Goal: Information Seeking & Learning: Learn about a topic

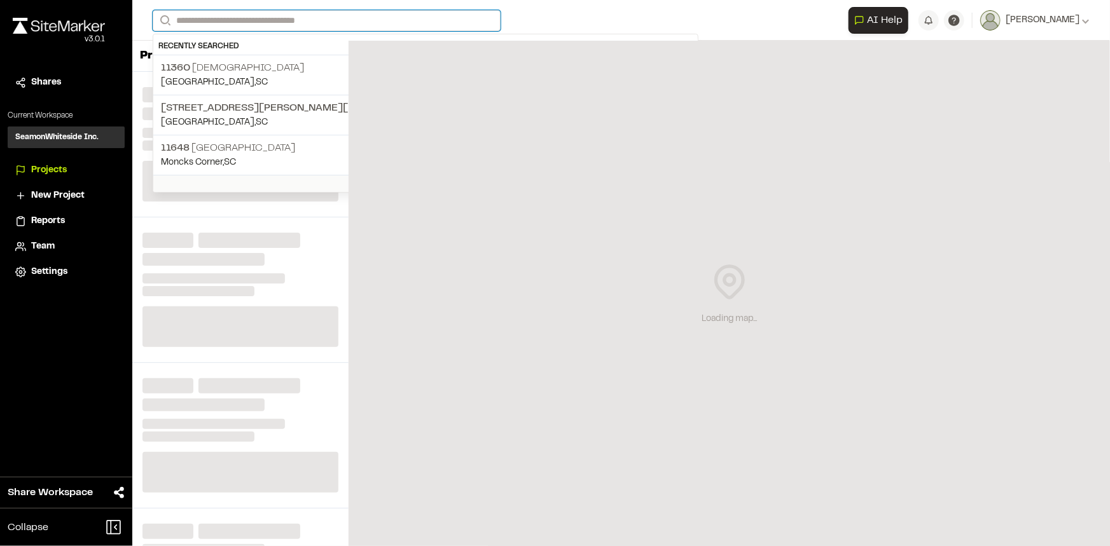
click at [256, 22] on input "Search" at bounding box center [327, 20] width 348 height 21
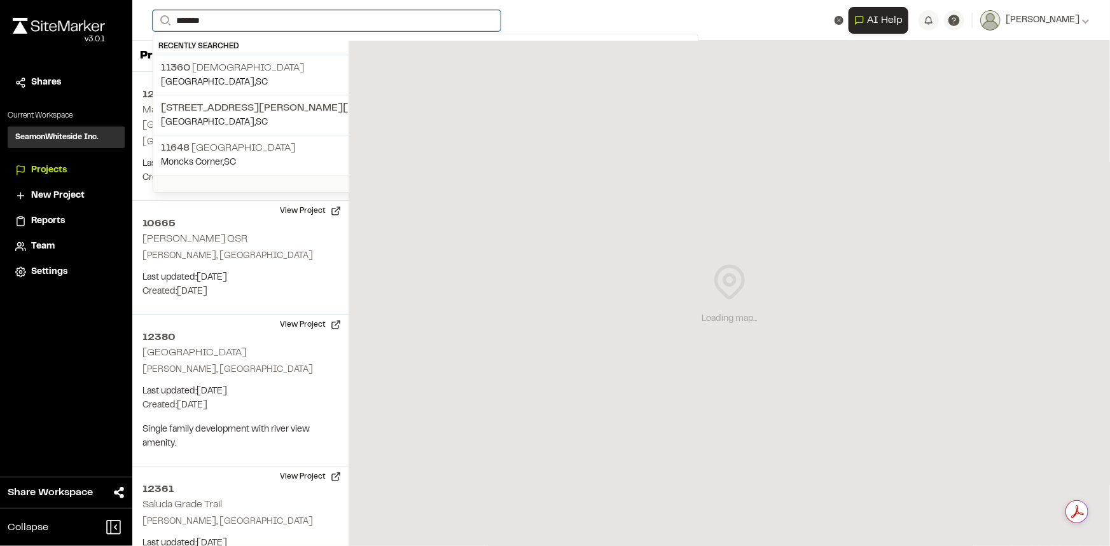
type input "********"
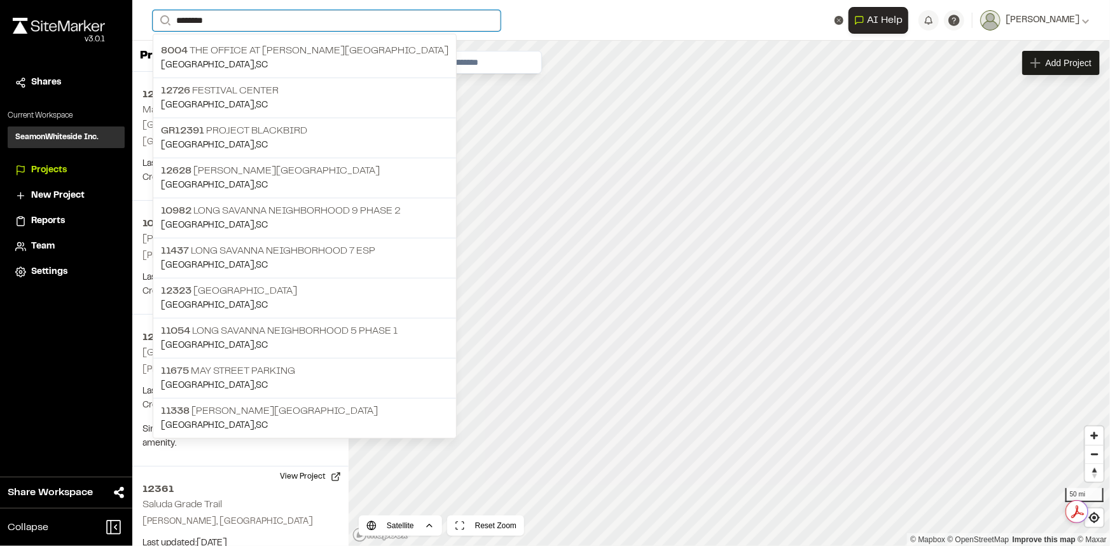
drag, startPoint x: 254, startPoint y: 14, endPoint x: 57, endPoint y: 14, distance: 197.1
click at [57, 14] on div "Close sidebar v 3.0.1 Shares Current Workspace SeamonWhiteside Inc. SI Projects…" at bounding box center [555, 273] width 1110 height 546
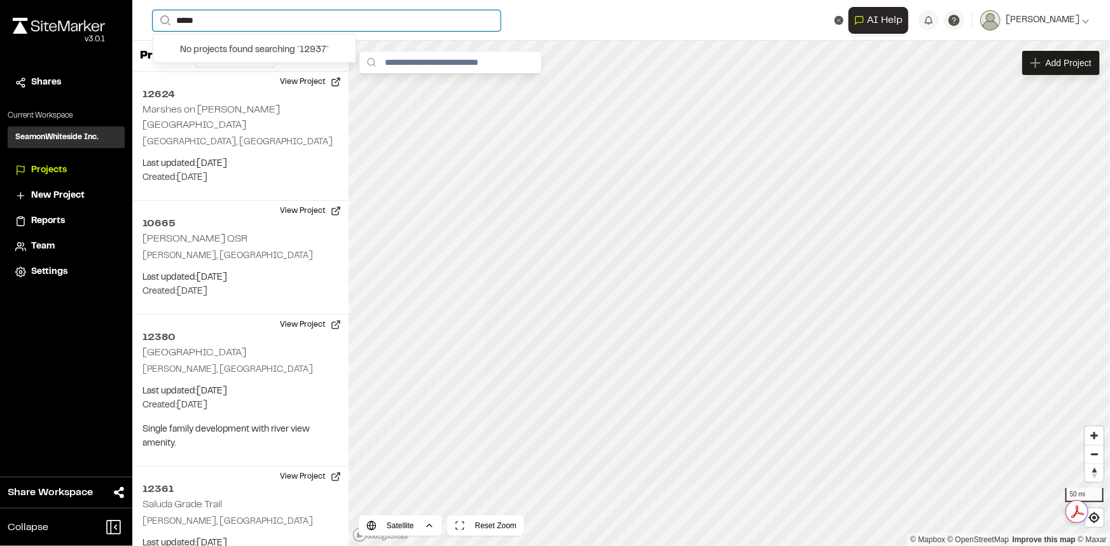
click at [188, 25] on input "*****" at bounding box center [327, 20] width 348 height 21
type input "*****"
drag, startPoint x: 210, startPoint y: 20, endPoint x: 51, endPoint y: 19, distance: 159.0
click at [51, 19] on div "**********" at bounding box center [555, 273] width 1110 height 546
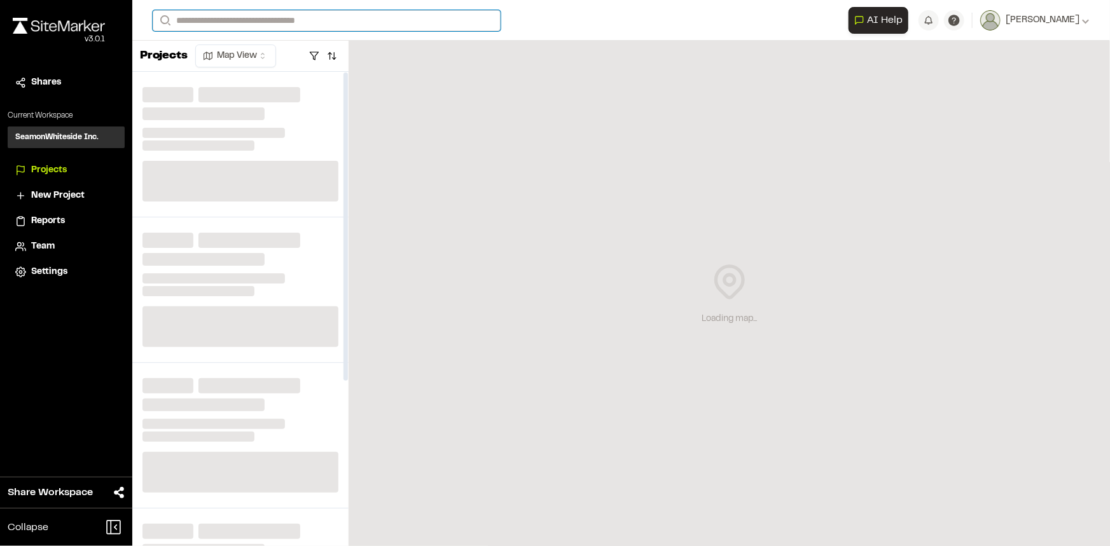
click at [319, 21] on input "Search" at bounding box center [327, 20] width 348 height 21
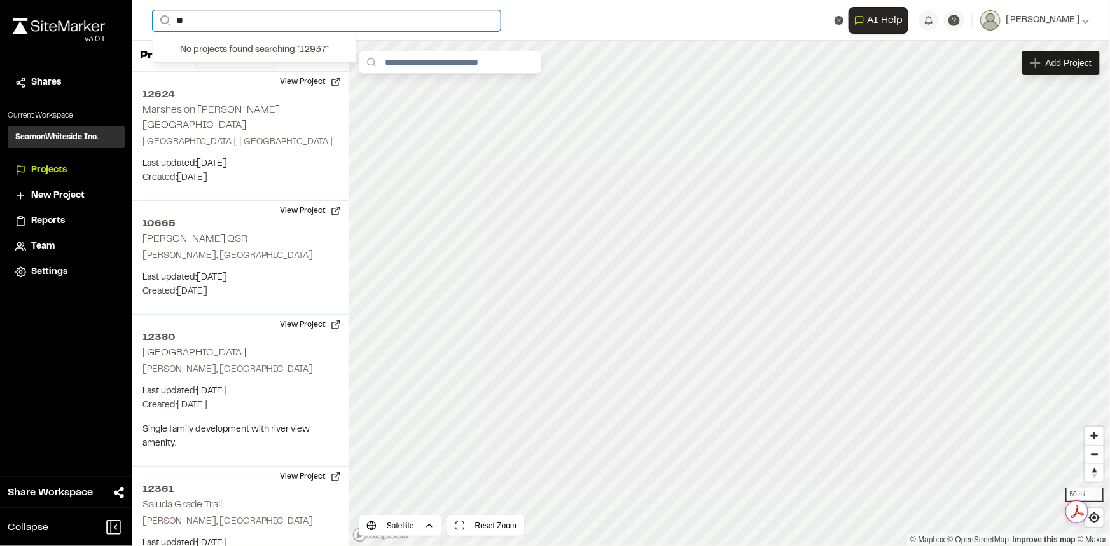
type input "*"
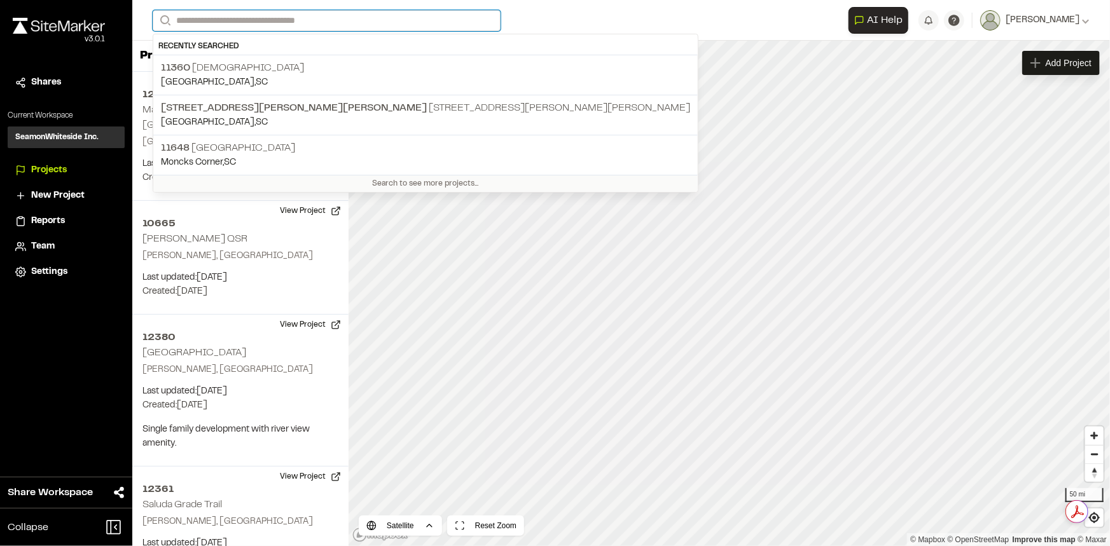
click at [328, 17] on input "Search" at bounding box center [327, 20] width 348 height 21
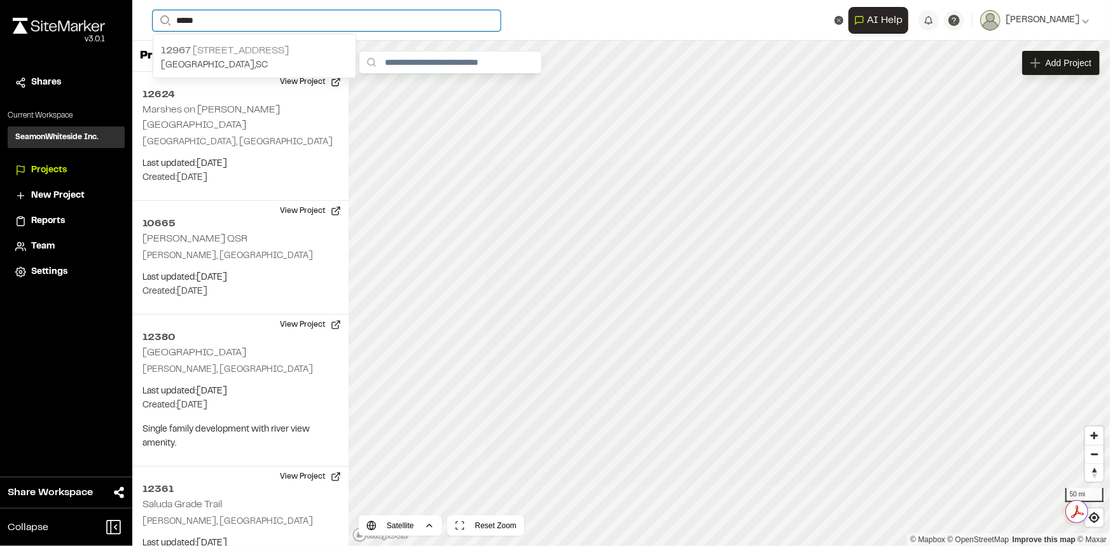
type input "*****"
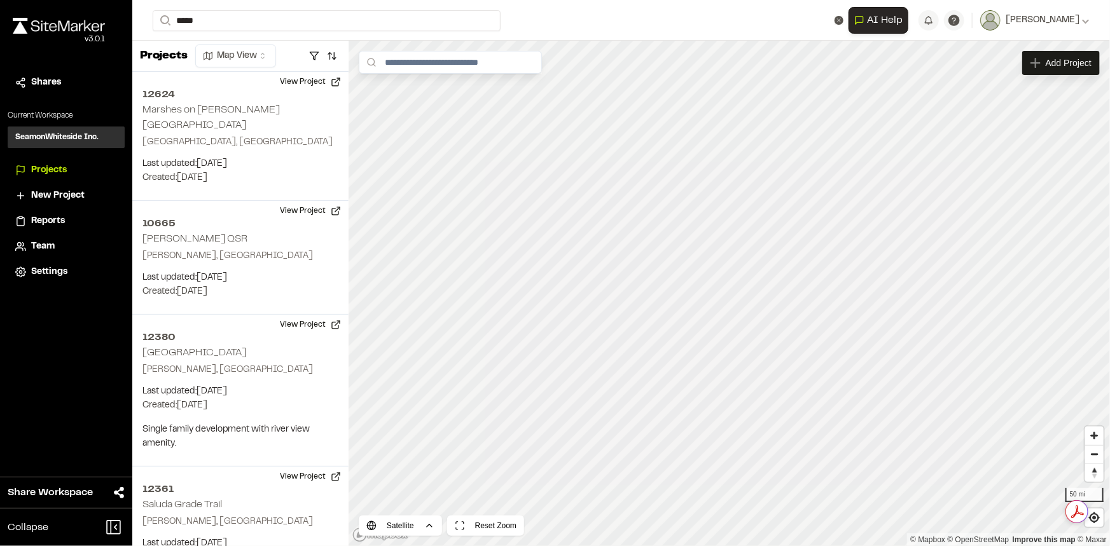
click at [304, 47] on p "12967 [STREET_ADDRESS]" at bounding box center [254, 50] width 187 height 15
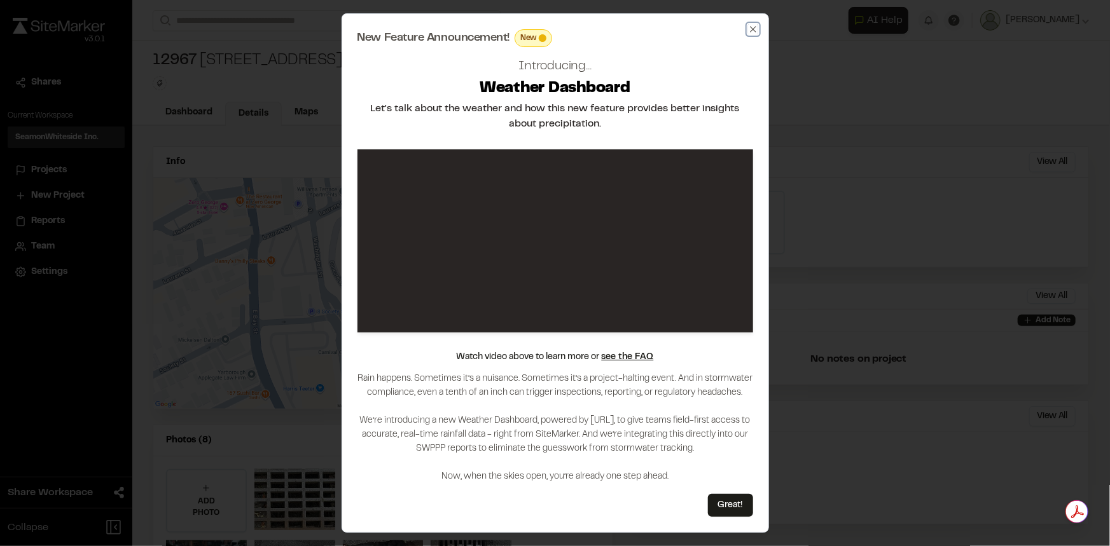
click at [752, 32] on icon "button" at bounding box center [753, 29] width 10 height 10
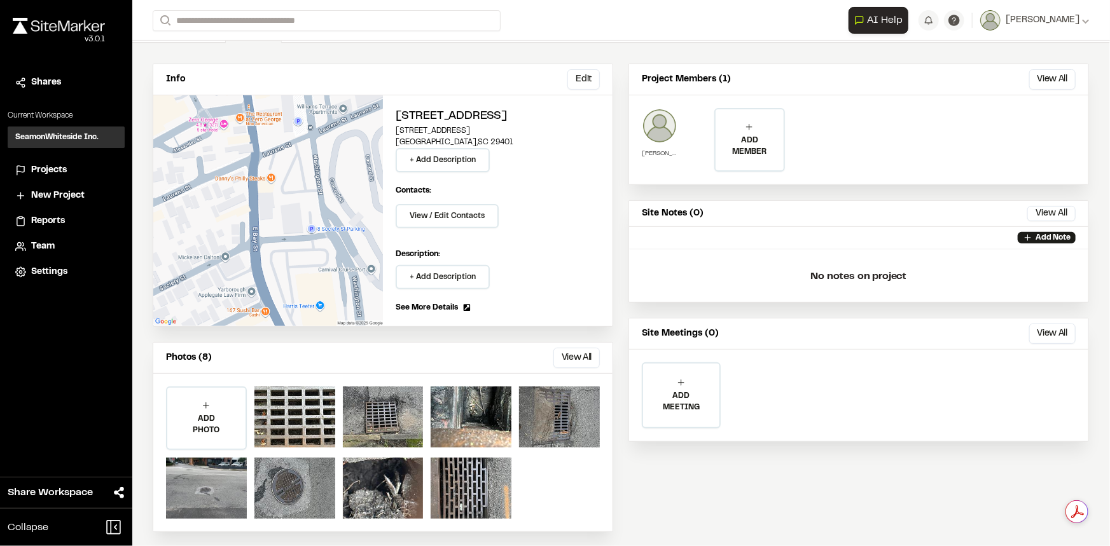
scroll to position [87, 0]
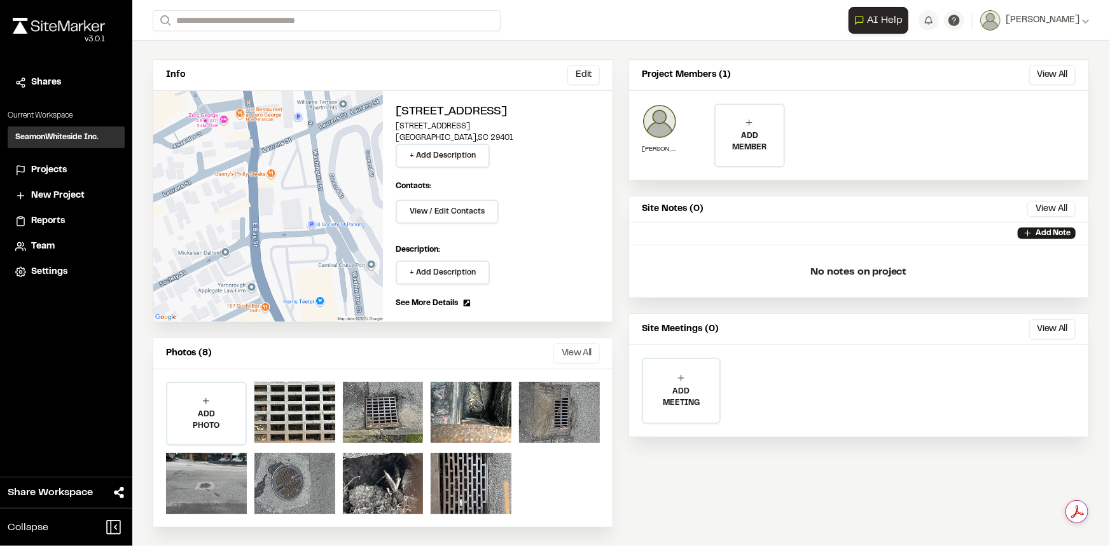
click at [584, 351] on button "View All" at bounding box center [576, 353] width 46 height 20
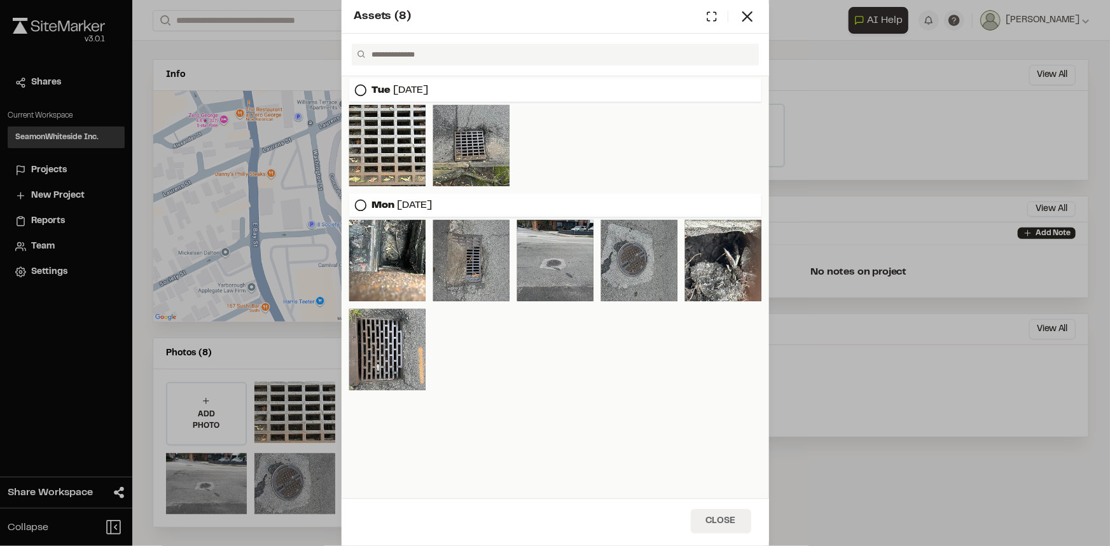
click at [722, 522] on button "Close" at bounding box center [721, 521] width 60 height 24
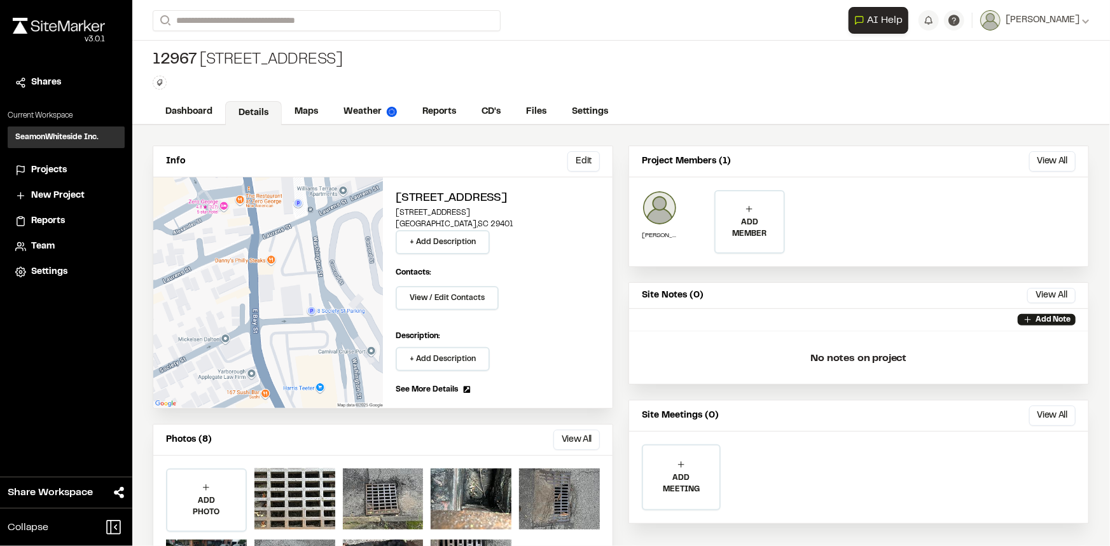
scroll to position [0, 0]
click at [301, 107] on link "Maps" at bounding box center [307, 114] width 50 height 24
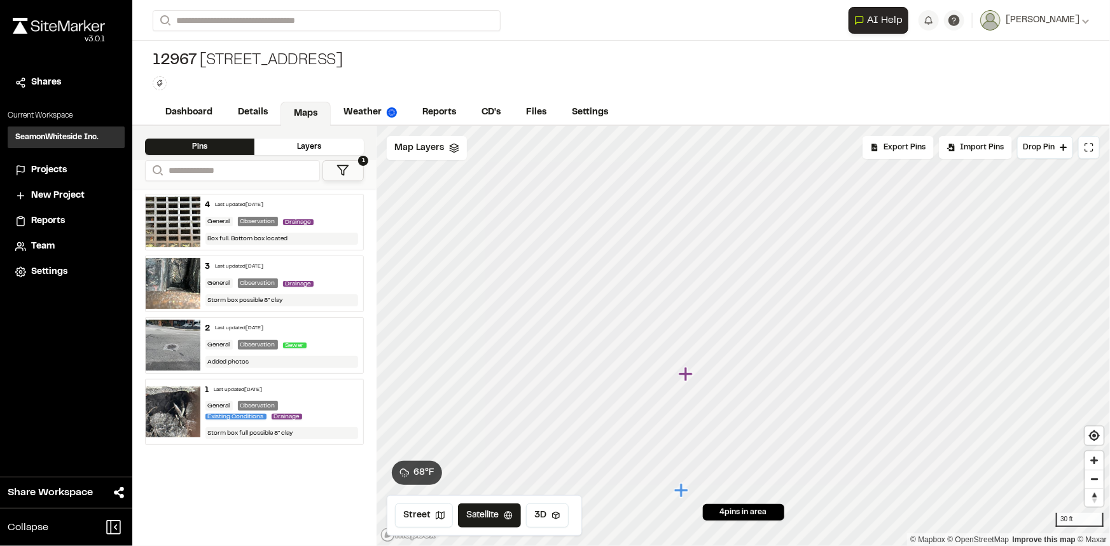
click at [330, 213] on div "4 Last updated [DATE] General Observation Drainage Box full. Bottom box located" at bounding box center [281, 222] width 163 height 55
click at [537, 321] on icon "Map marker" at bounding box center [535, 316] width 14 height 14
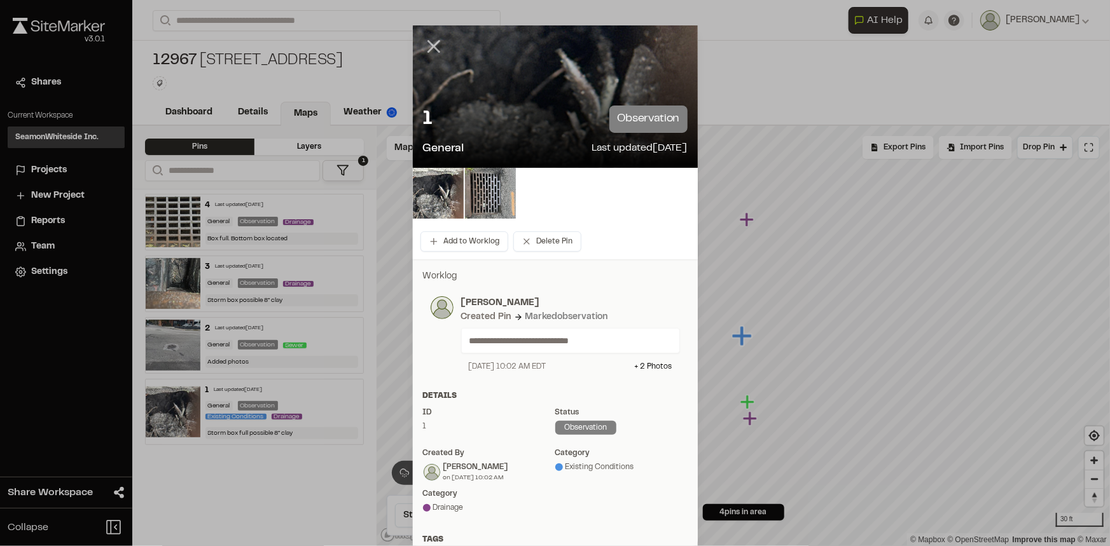
click at [427, 50] on icon at bounding box center [434, 47] width 22 height 22
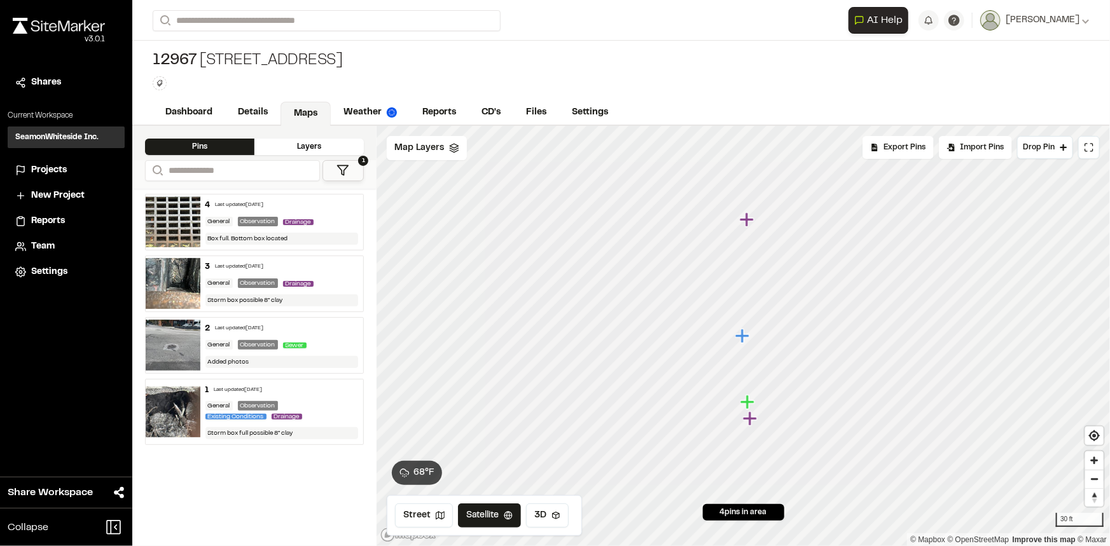
click at [752, 405] on icon "Map marker" at bounding box center [748, 402] width 17 height 17
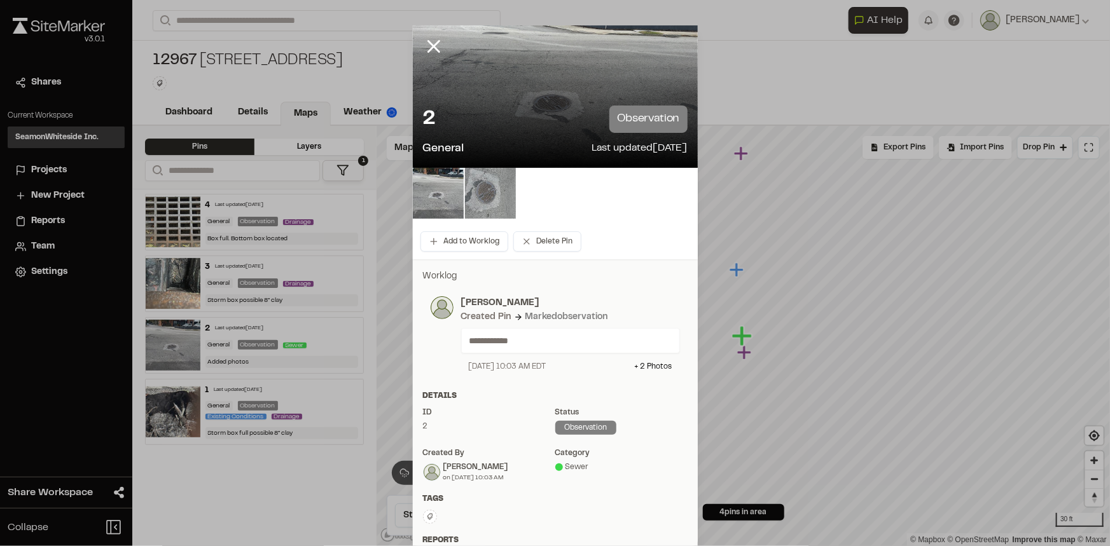
click at [465, 197] on img at bounding box center [490, 193] width 51 height 51
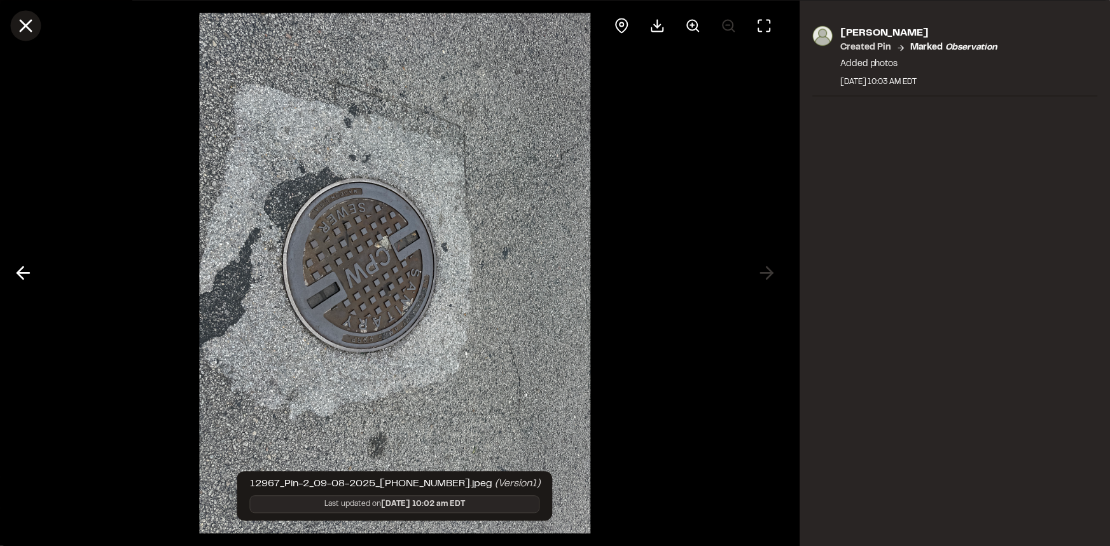
click at [30, 25] on icon at bounding box center [26, 26] width 22 height 22
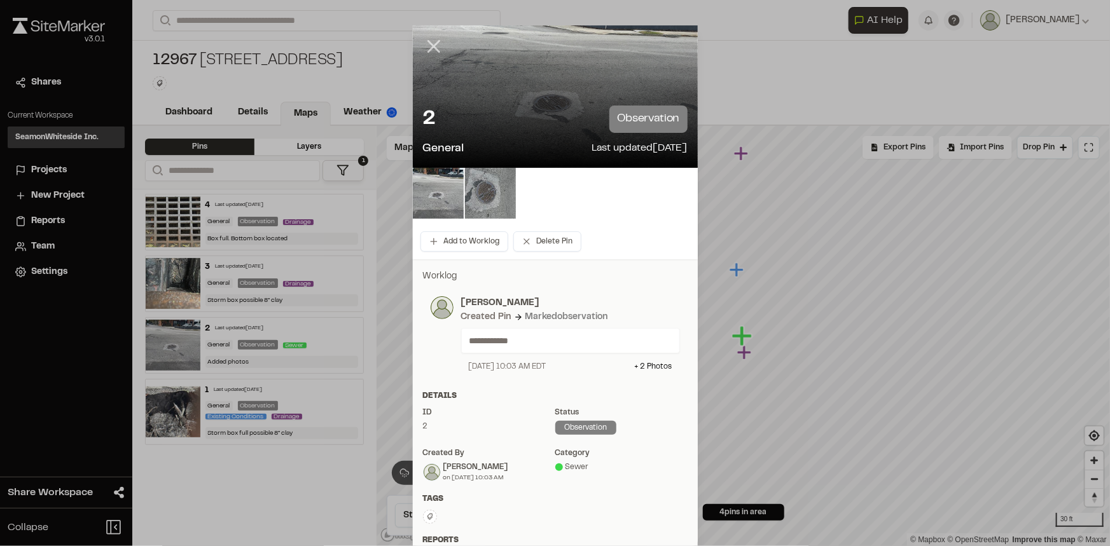
click at [429, 48] on line at bounding box center [433, 46] width 11 height 11
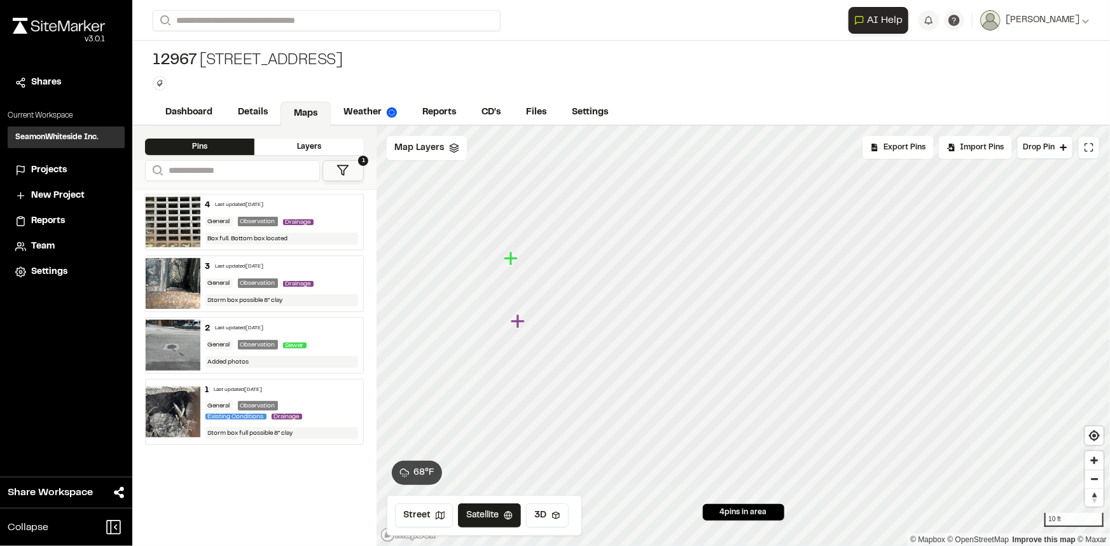
click at [521, 319] on icon "Map marker" at bounding box center [518, 321] width 14 height 14
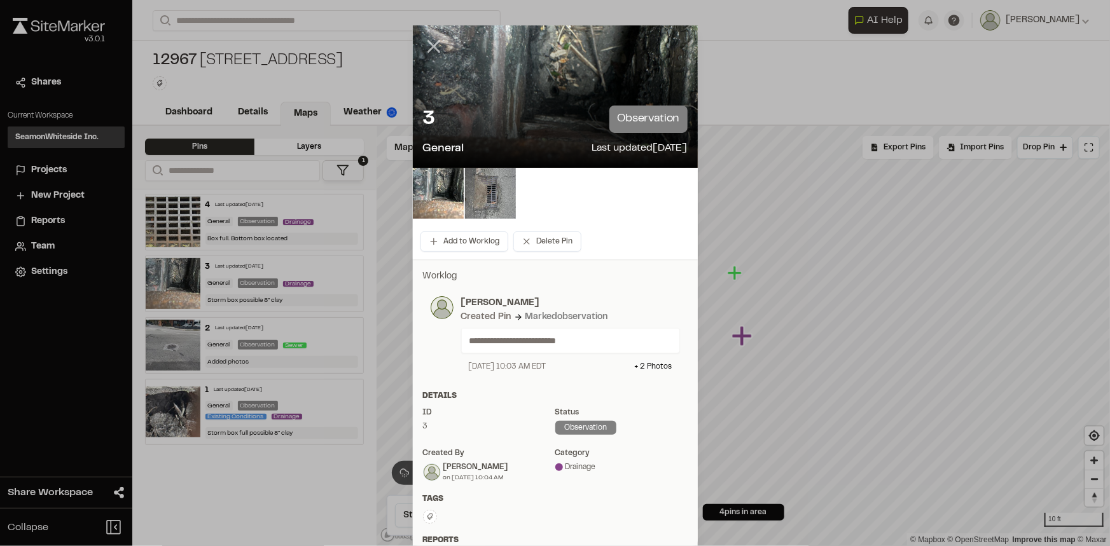
click at [429, 48] on icon at bounding box center [434, 47] width 22 height 22
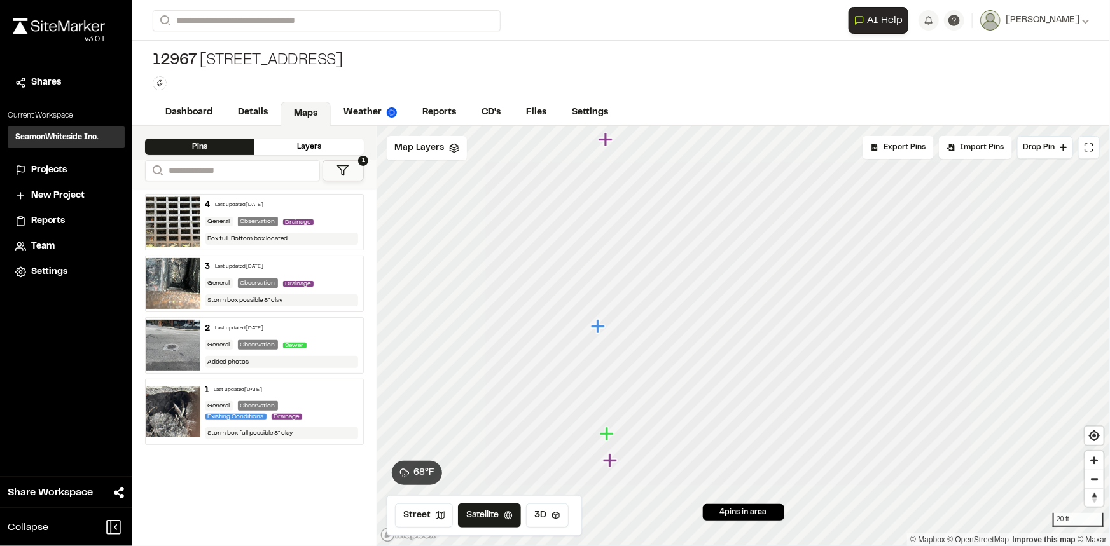
click at [605, 432] on icon "Map marker" at bounding box center [607, 434] width 14 height 14
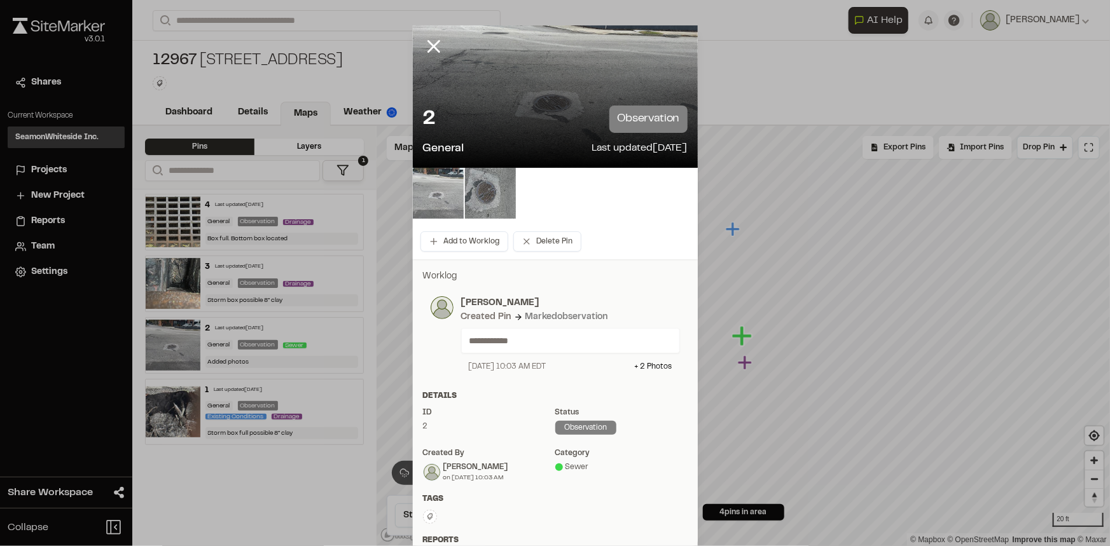
click at [421, 196] on img at bounding box center [438, 193] width 51 height 51
